Goal: Task Accomplishment & Management: Complete application form

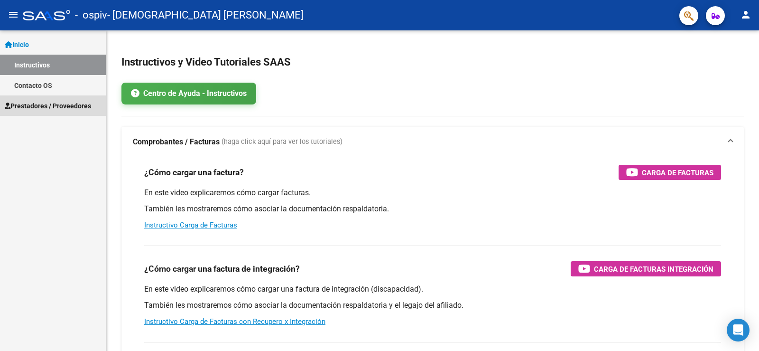
click at [41, 103] on span "Prestadores / Proveedores" at bounding box center [48, 106] width 86 height 10
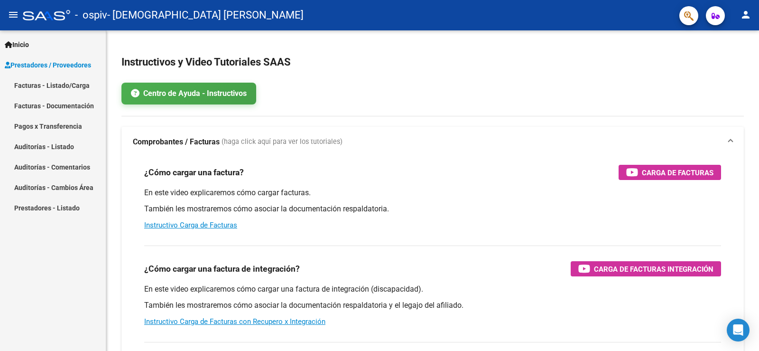
click at [56, 85] on link "Facturas - Listado/Carga" at bounding box center [53, 85] width 106 height 20
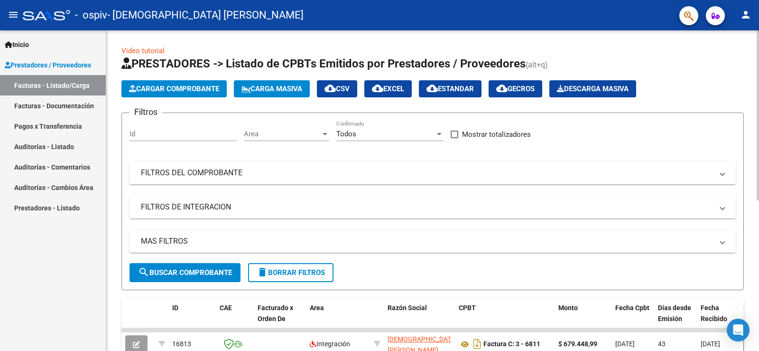
click at [194, 87] on span "Cargar Comprobante" at bounding box center [174, 88] width 90 height 9
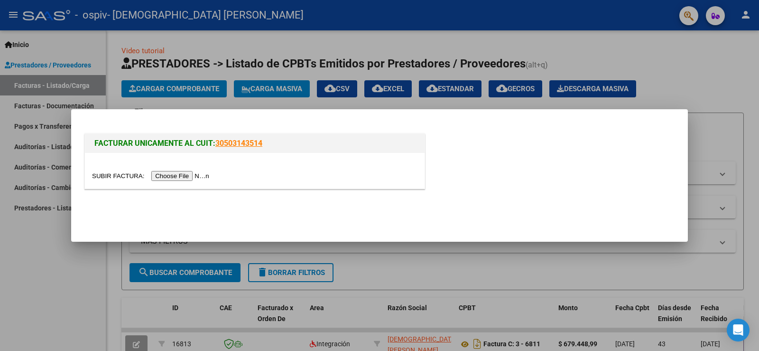
click at [169, 175] on input "file" at bounding box center [152, 176] width 120 height 10
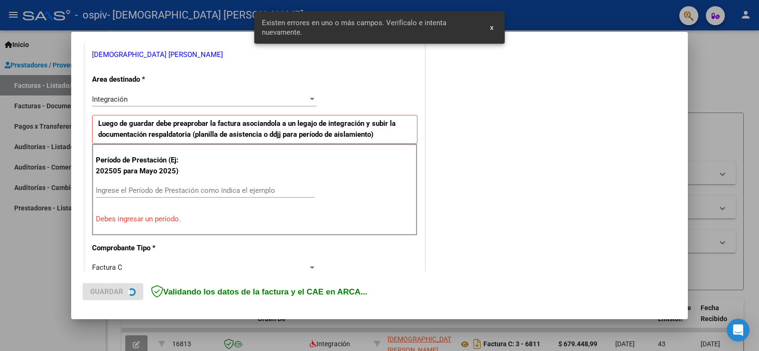
scroll to position [199, 0]
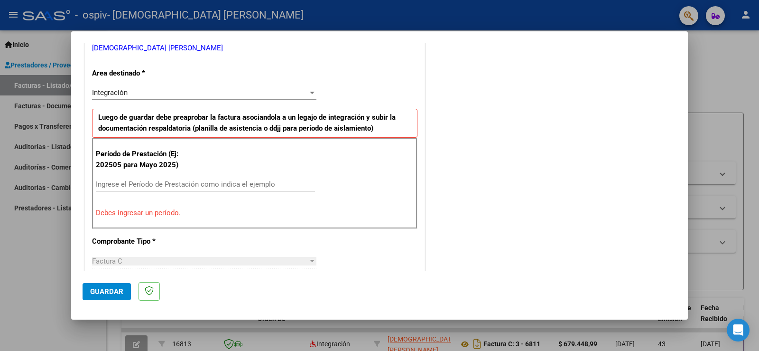
click at [195, 175] on div "Período de Prestación (Ej: 202505 para Mayo 2025) Ingrese el Período de Prestac…" at bounding box center [254, 183] width 325 height 91
click at [167, 185] on input "Ingrese el Período de Prestación como indica el ejemplo" at bounding box center [205, 184] width 219 height 9
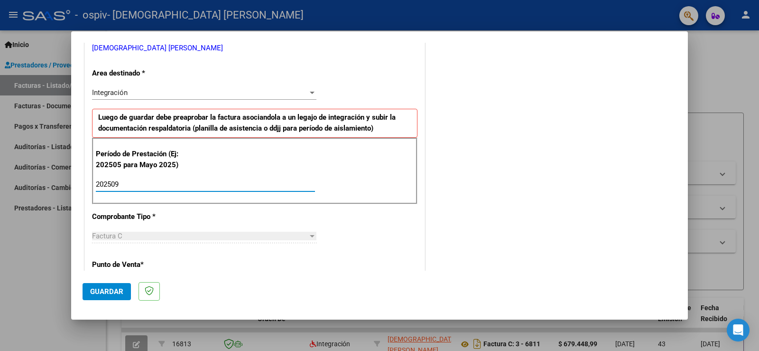
type input "202509"
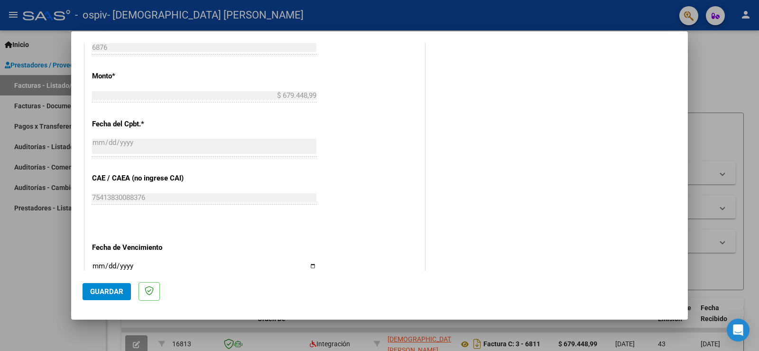
scroll to position [578, 0]
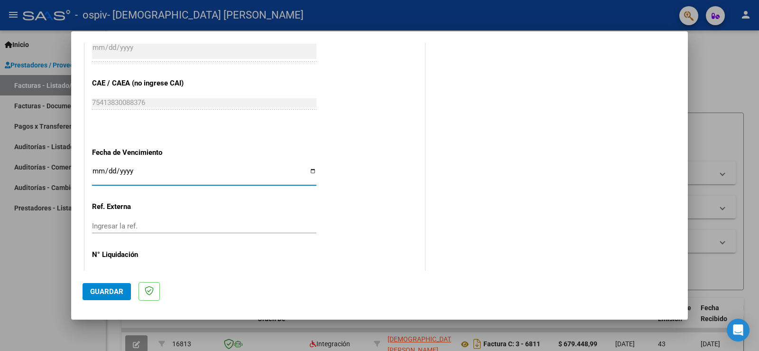
click at [310, 170] on input "Ingresar la fecha" at bounding box center [204, 174] width 224 height 15
type input "[DATE]"
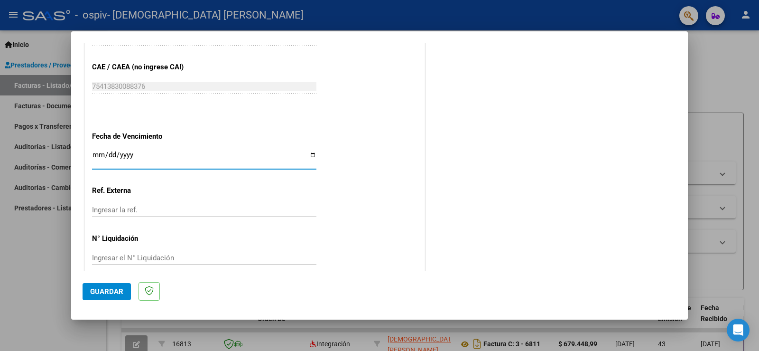
scroll to position [607, 0]
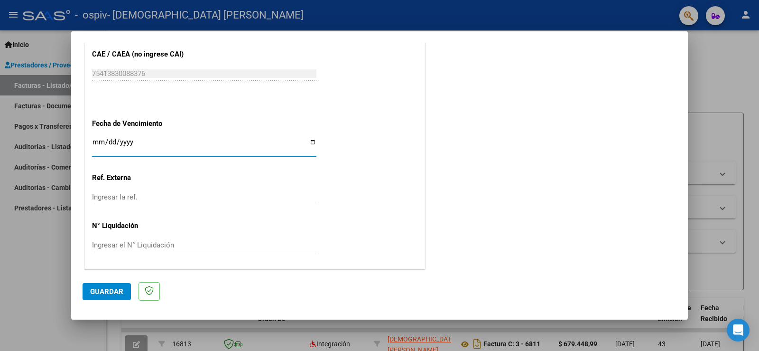
click at [114, 292] on span "Guardar" at bounding box center [106, 291] width 33 height 9
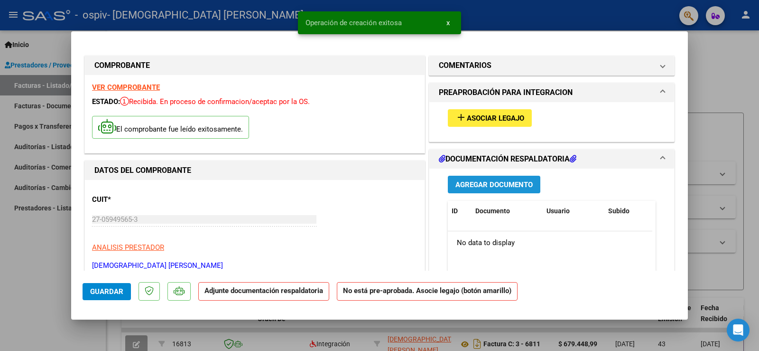
click at [518, 189] on button "Agregar Documento" at bounding box center [494, 184] width 92 height 18
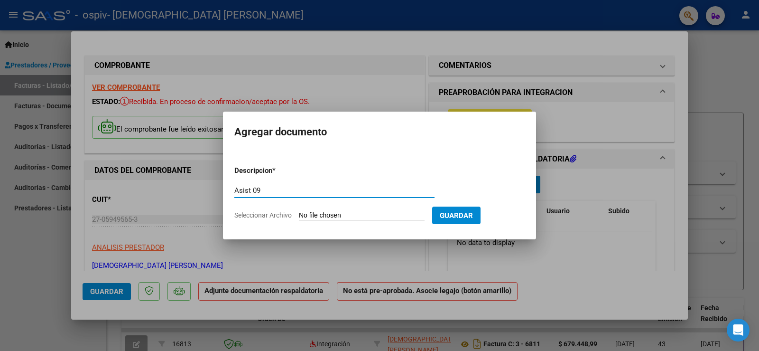
type input "Asist 09"
click at [332, 217] on input "Seleccionar Archivo" at bounding box center [362, 215] width 126 height 9
type input "C:\fakepath\[PERSON_NAME] 9.pdf"
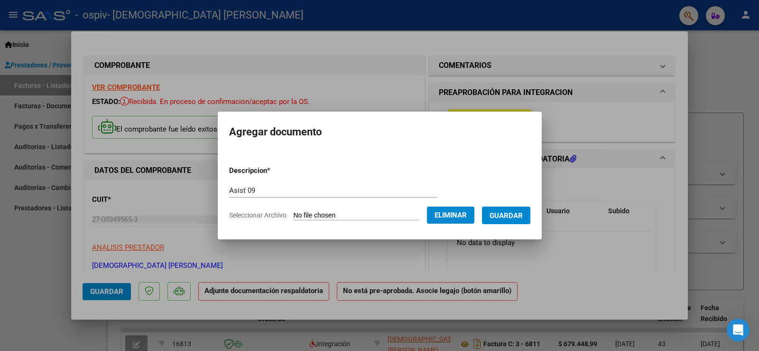
click at [522, 217] on span "Guardar" at bounding box center [505, 215] width 33 height 9
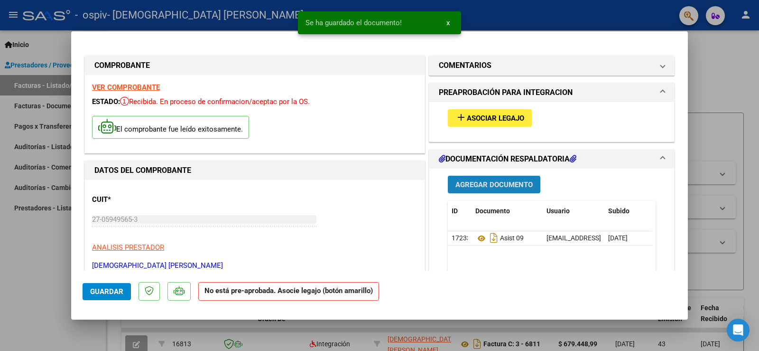
click at [511, 191] on button "Agregar Documento" at bounding box center [494, 184] width 92 height 18
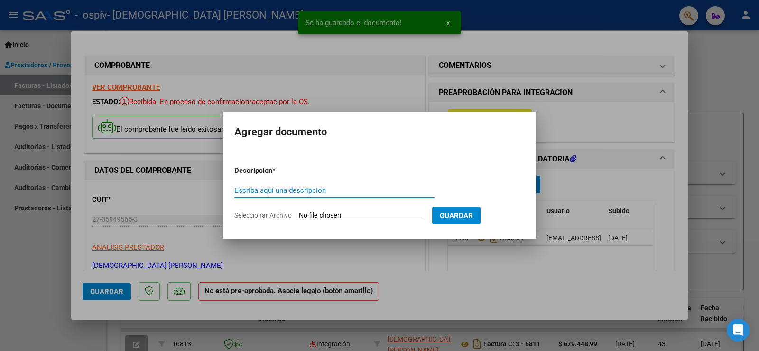
click at [286, 192] on input "Escriba aquí una descripcion" at bounding box center [334, 190] width 200 height 9
click at [325, 215] on input "Seleccionar Archivo" at bounding box center [362, 215] width 126 height 9
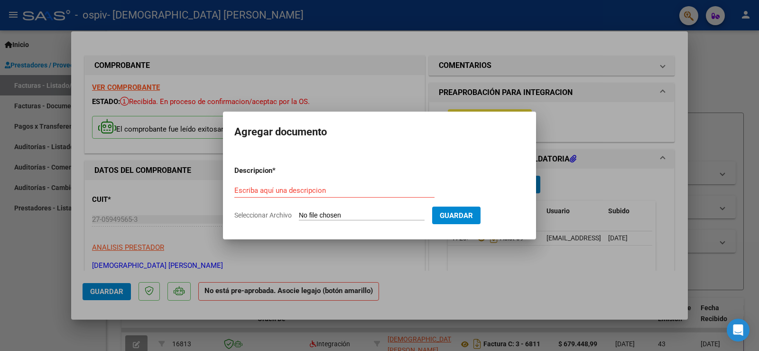
type input "C:\fakepath\[PERSON_NAME] Aut 2025.pdf"
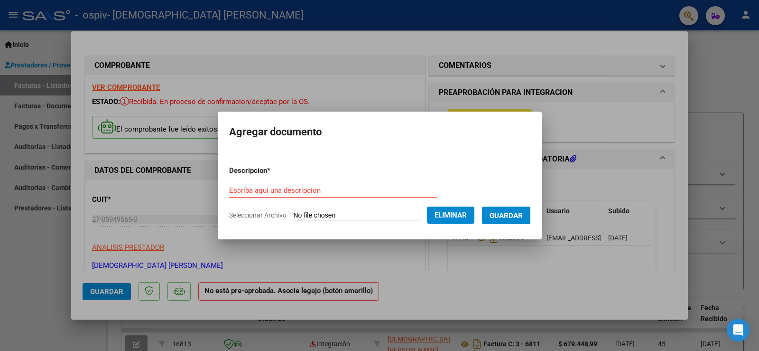
click at [322, 186] on input "Escriba aquí una descripcion" at bounding box center [333, 190] width 208 height 9
type input "Aut [PERSON_NAME]"
click at [511, 214] on span "Guardar" at bounding box center [505, 215] width 33 height 9
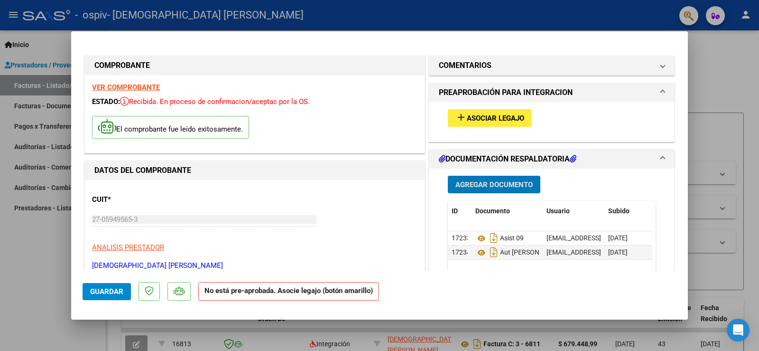
click at [502, 120] on span "Asociar Legajo" at bounding box center [495, 118] width 57 height 9
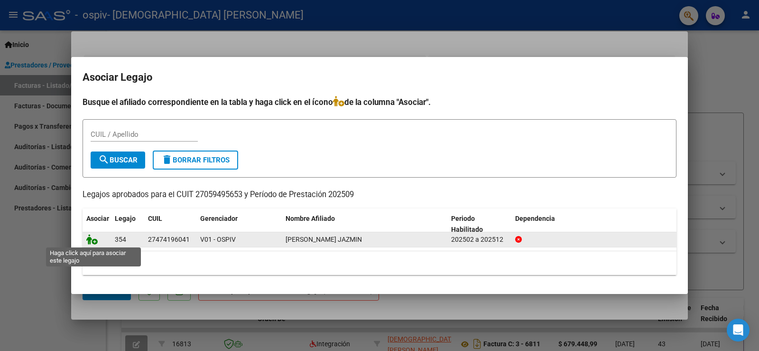
click at [90, 241] on icon at bounding box center [91, 239] width 11 height 10
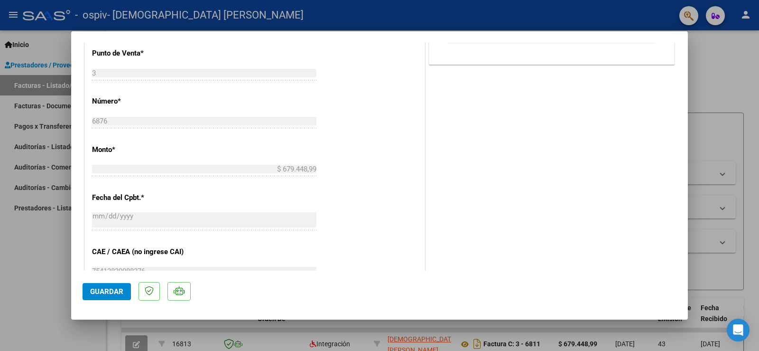
scroll to position [427, 0]
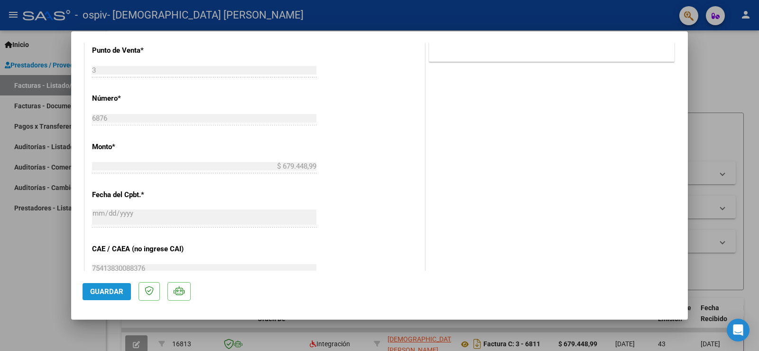
click at [103, 295] on span "Guardar" at bounding box center [106, 291] width 33 height 9
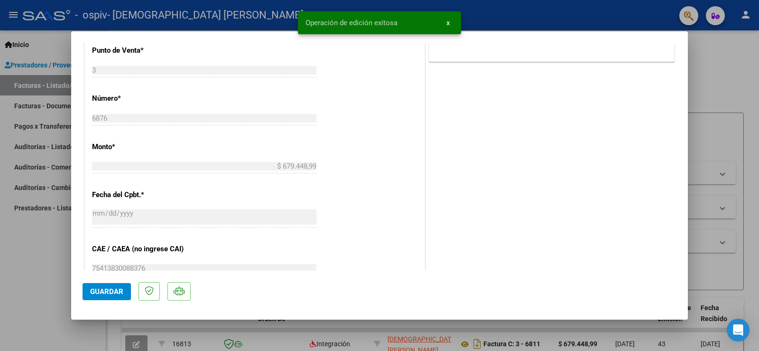
click at [42, 288] on div at bounding box center [379, 175] width 759 height 351
type input "$ 0,00"
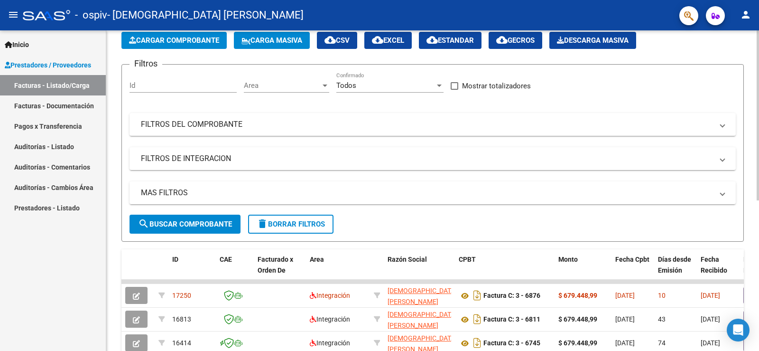
scroll to position [47, 0]
